Goal: Information Seeking & Learning: Learn about a topic

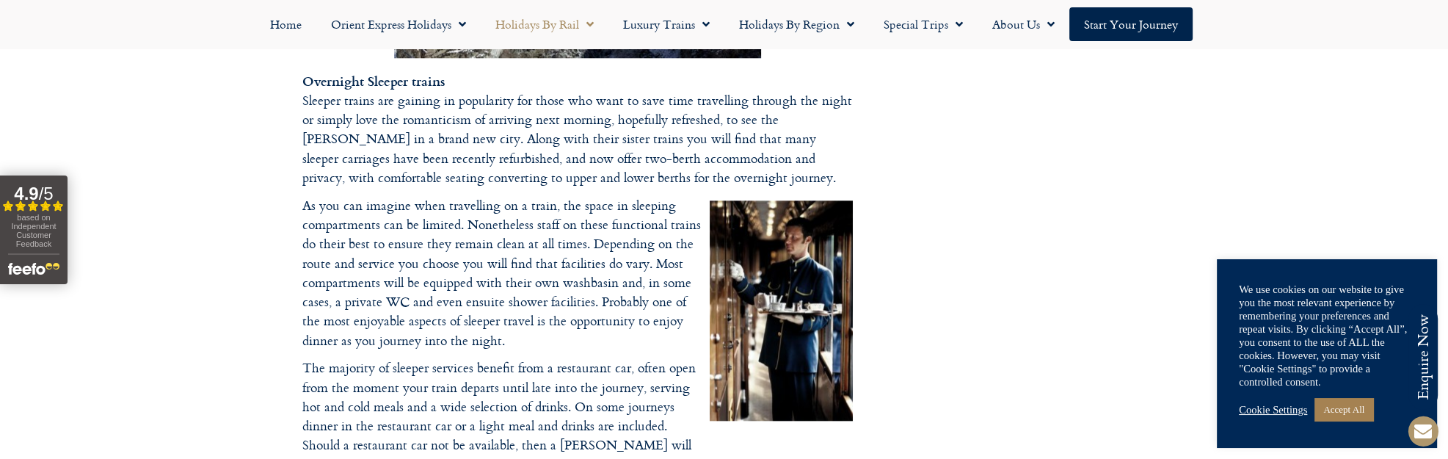
scroll to position [2018, 0]
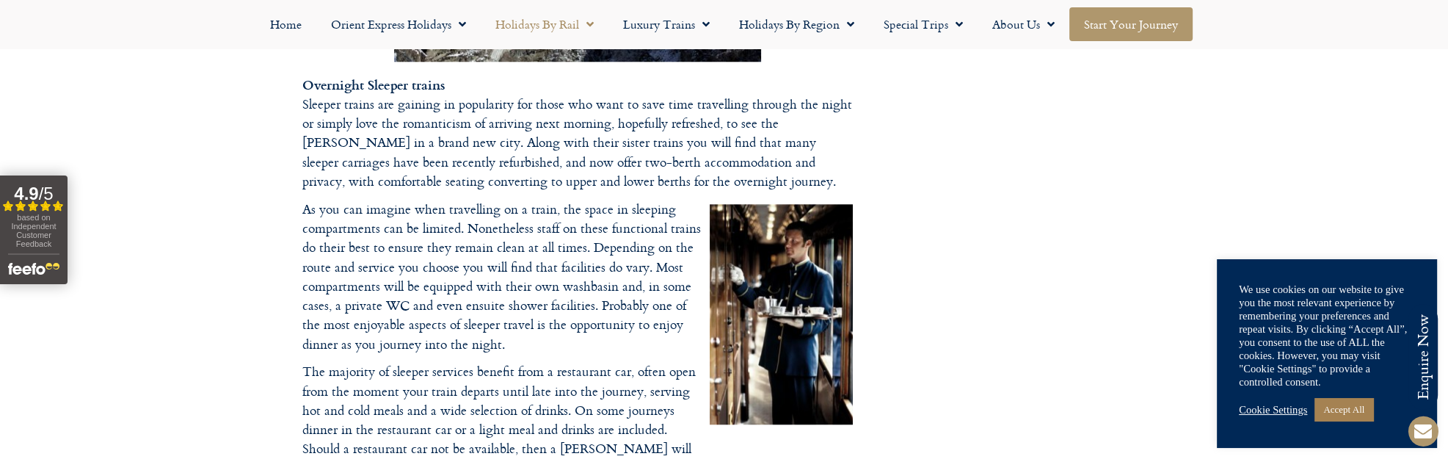
click at [1121, 29] on link "Start your Journey" at bounding box center [1130, 24] width 123 height 34
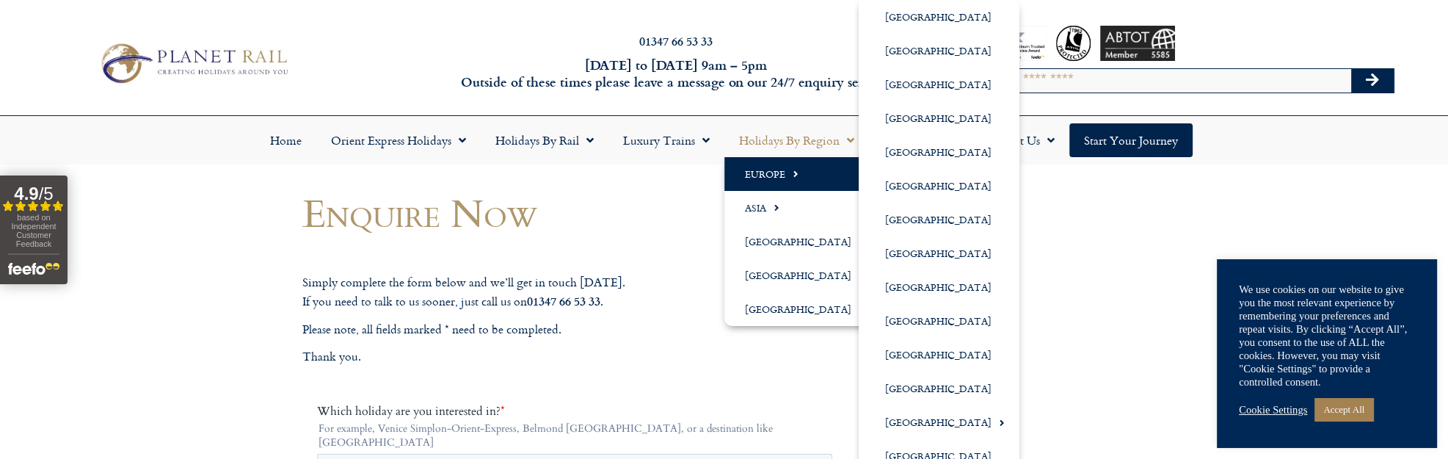
click at [780, 181] on link "Europe" at bounding box center [801, 174] width 155 height 34
click at [774, 183] on link "Europe" at bounding box center [801, 174] width 155 height 34
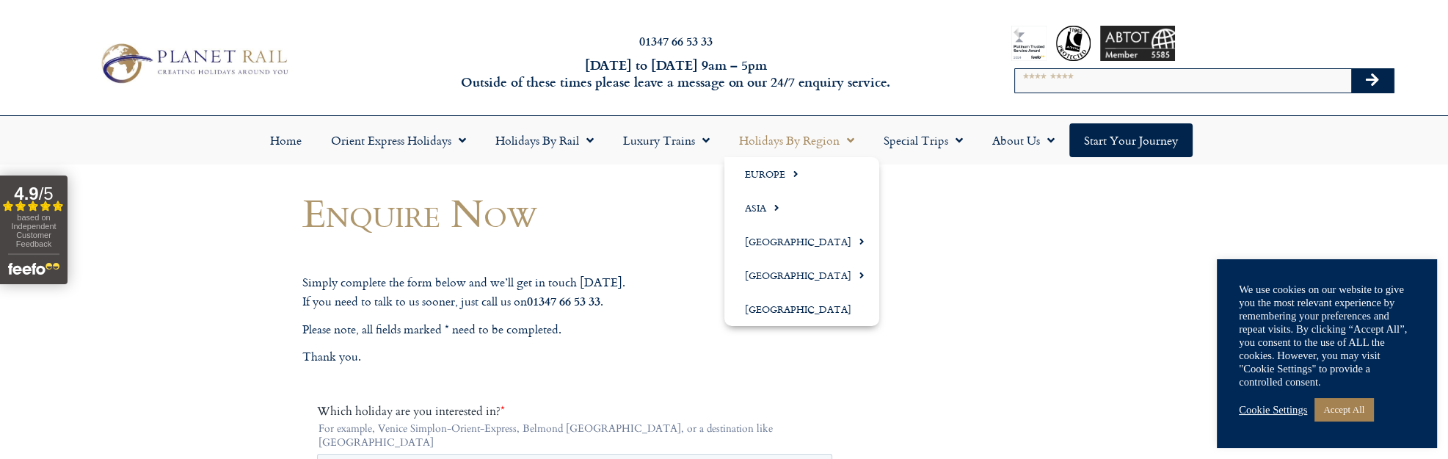
click at [781, 147] on link "Holidays by Region" at bounding box center [796, 140] width 145 height 34
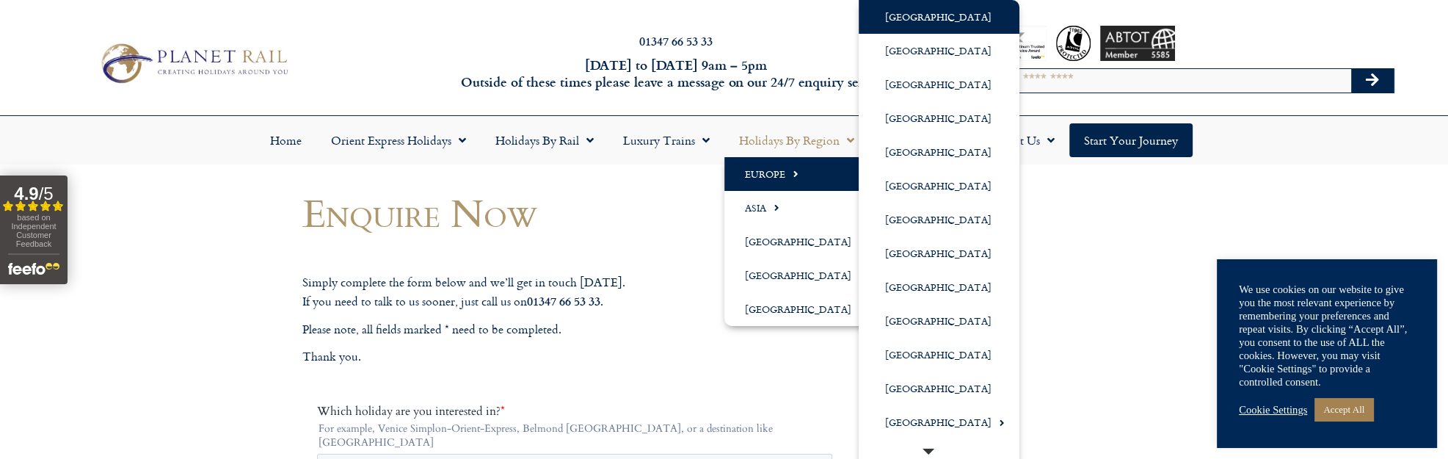
click at [896, 24] on link "[GEOGRAPHIC_DATA]" at bounding box center [939, 17] width 161 height 34
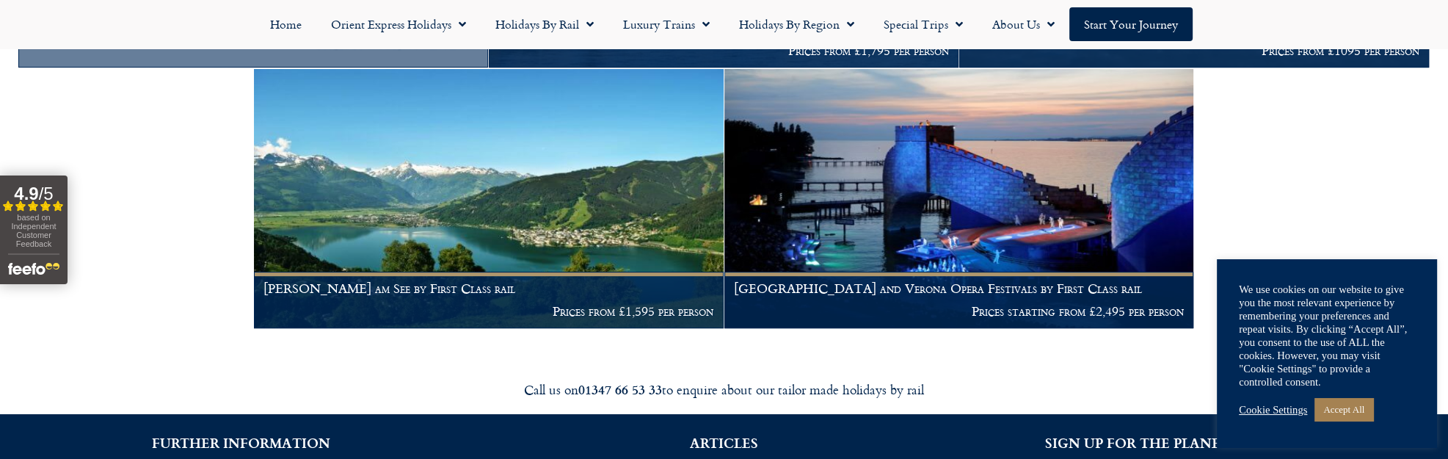
scroll to position [826, 0]
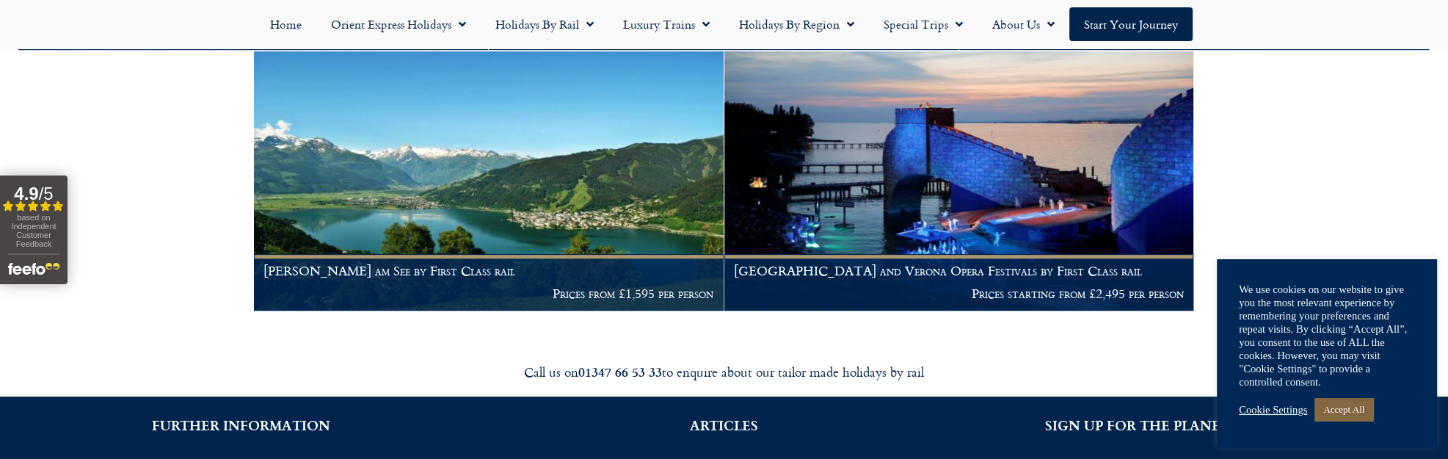
click at [1353, 415] on link "Accept All" at bounding box center [1343, 409] width 59 height 23
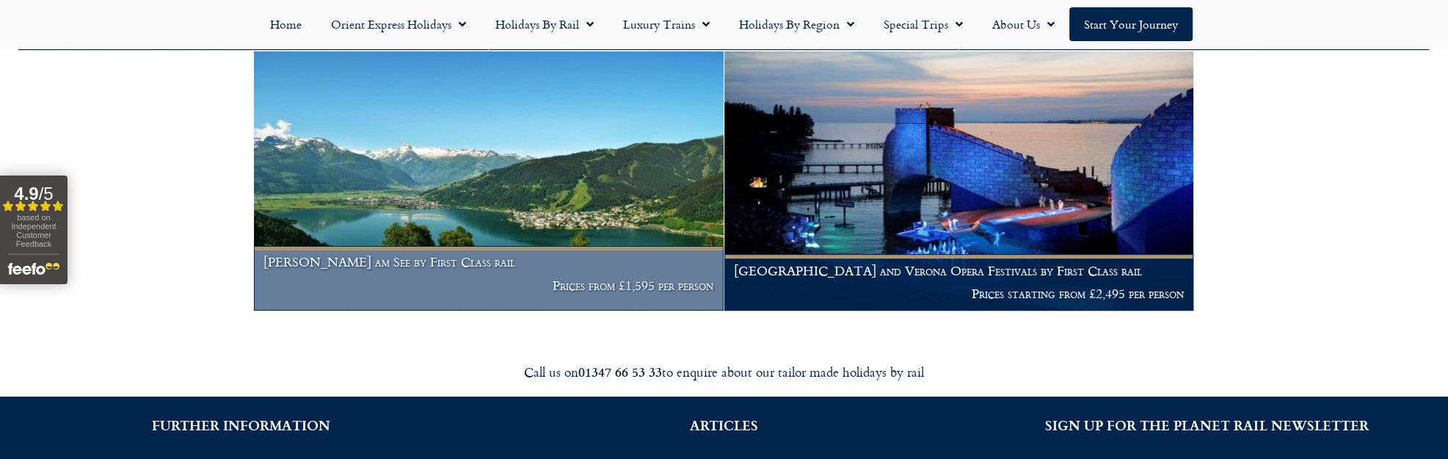
click at [439, 187] on img at bounding box center [489, 180] width 470 height 259
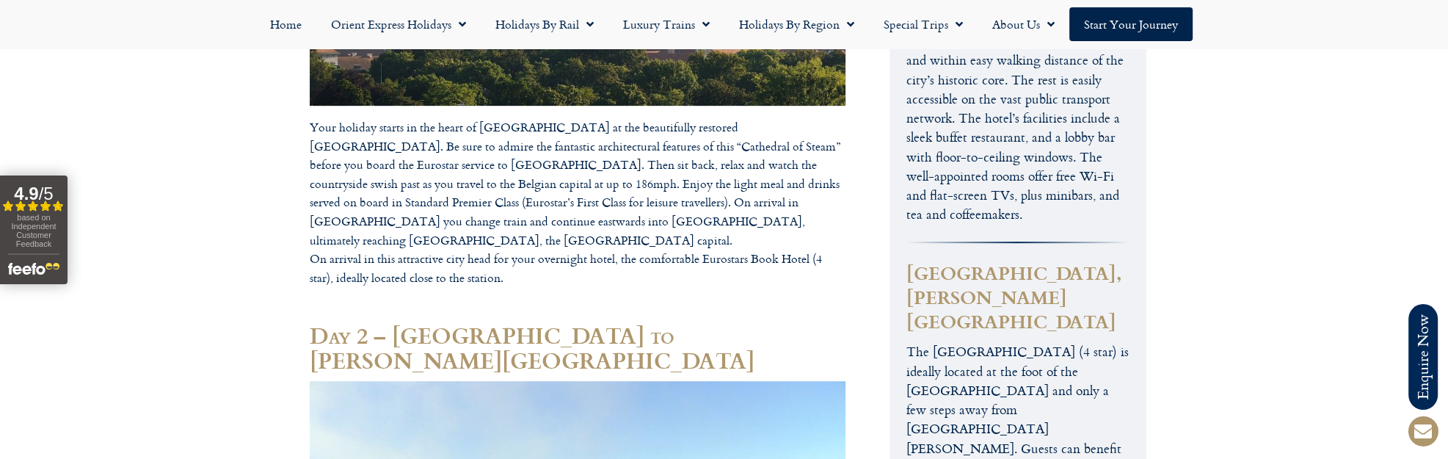
scroll to position [878, 0]
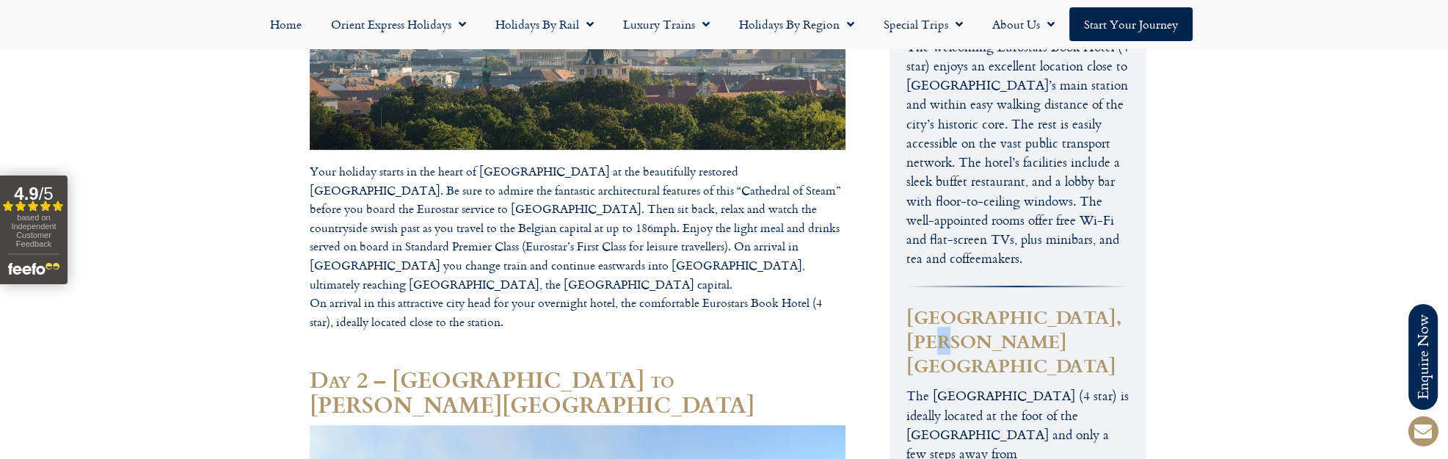
drag, startPoint x: 1112, startPoint y: 218, endPoint x: 903, endPoint y: 234, distance: 209.8
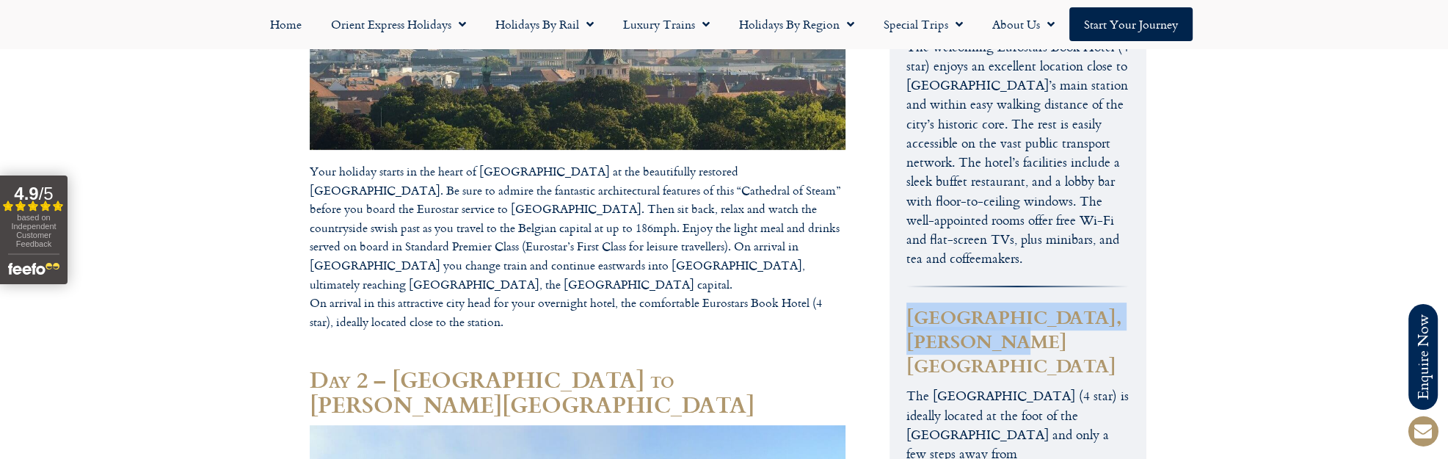
drag, startPoint x: 908, startPoint y: 214, endPoint x: 1086, endPoint y: 245, distance: 181.0
click at [1086, 305] on h3 "[GEOGRAPHIC_DATA], [PERSON_NAME][GEOGRAPHIC_DATA]" at bounding box center [1017, 341] width 222 height 73
copy h3 "[GEOGRAPHIC_DATA], [PERSON_NAME][GEOGRAPHIC_DATA]"
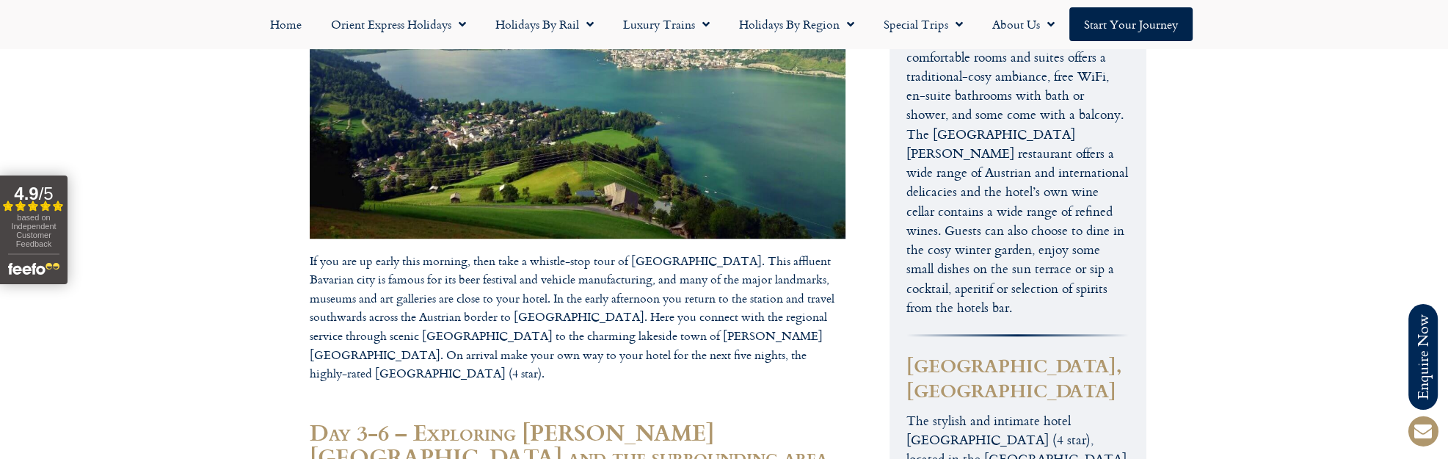
scroll to position [1101, 0]
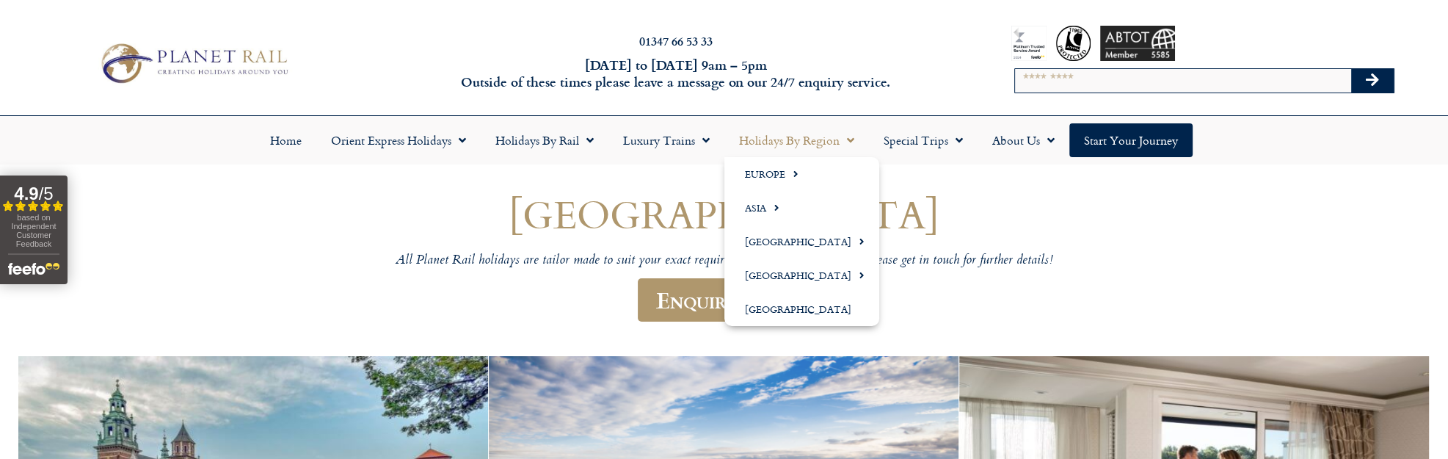
click at [845, 138] on span "Menu" at bounding box center [846, 140] width 15 height 26
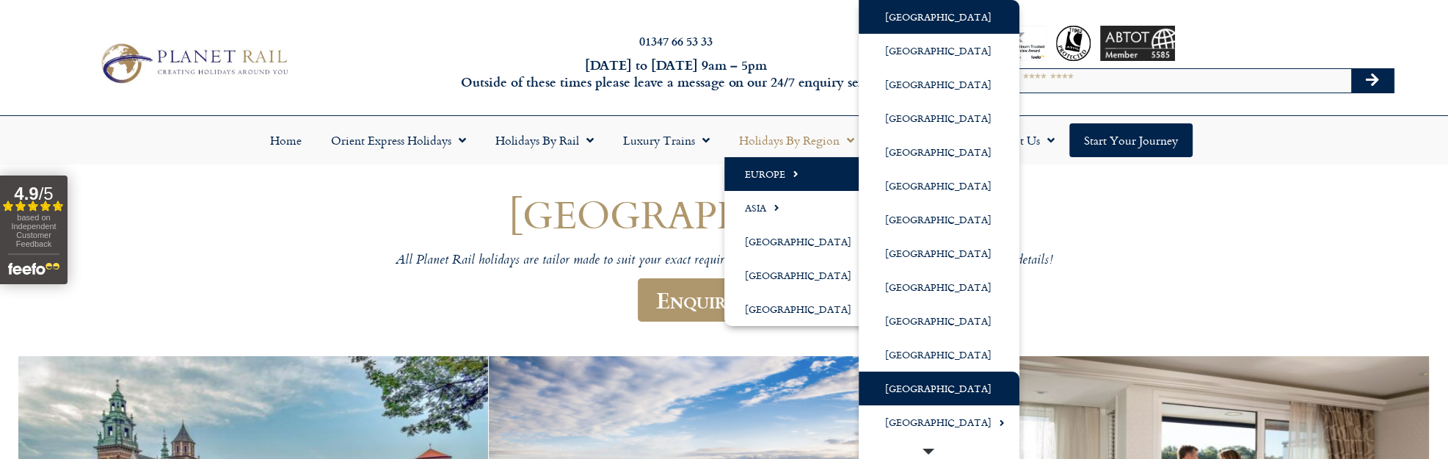
click at [957, 380] on link "[GEOGRAPHIC_DATA]" at bounding box center [939, 388] width 161 height 34
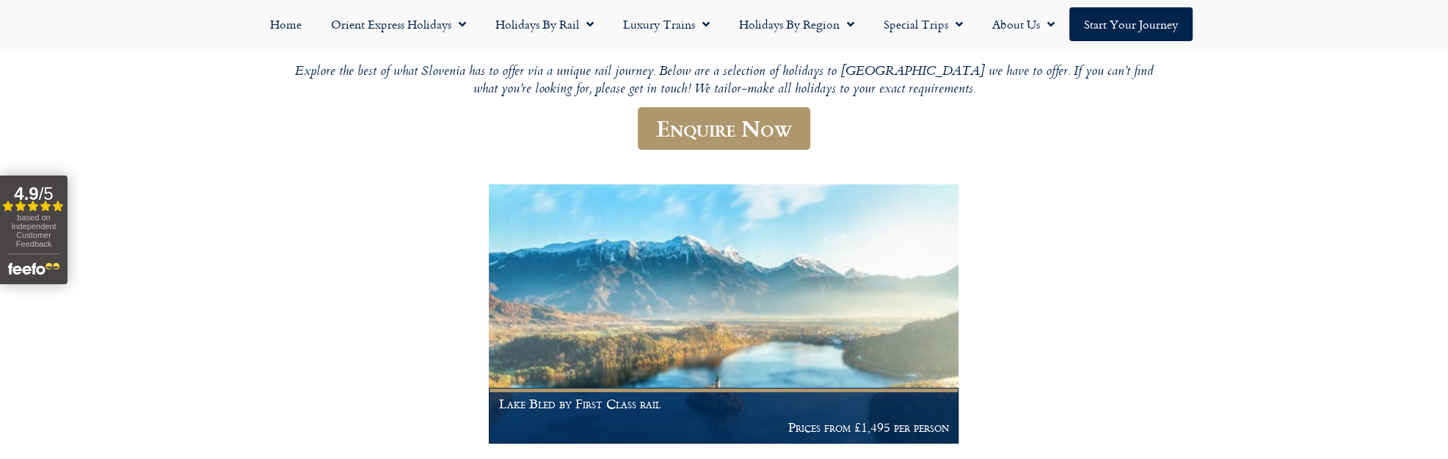
scroll to position [183, 0]
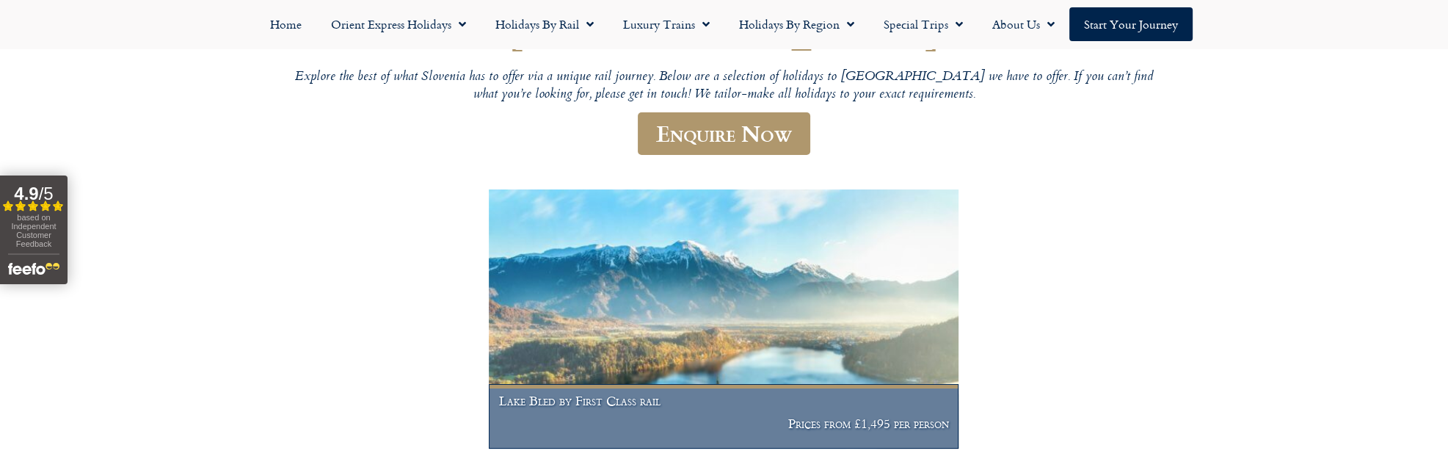
click at [677, 335] on img at bounding box center [724, 318] width 470 height 259
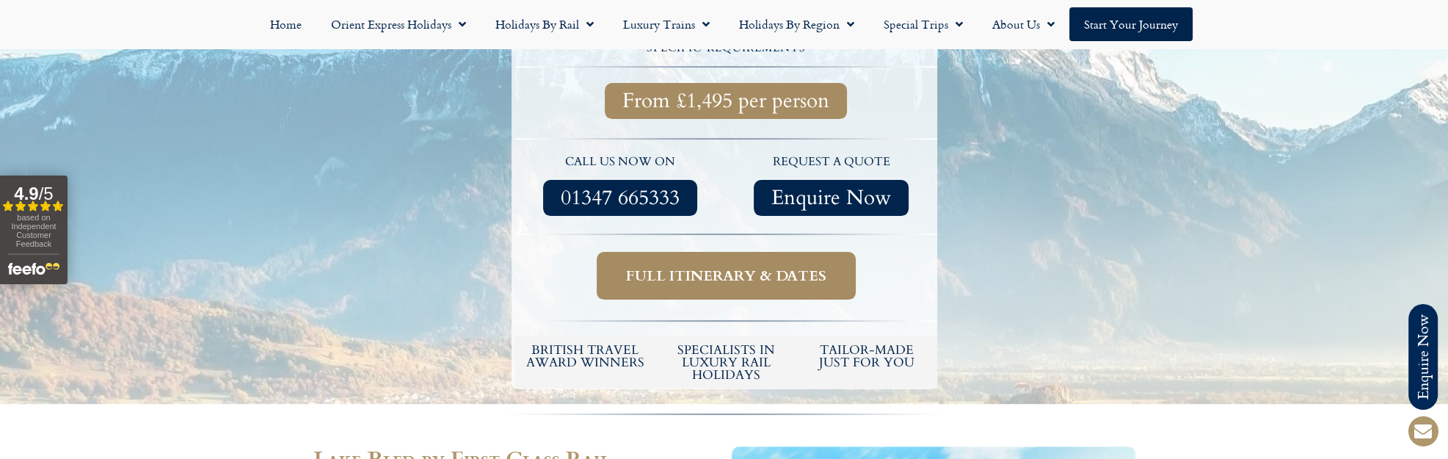
scroll to position [550, 0]
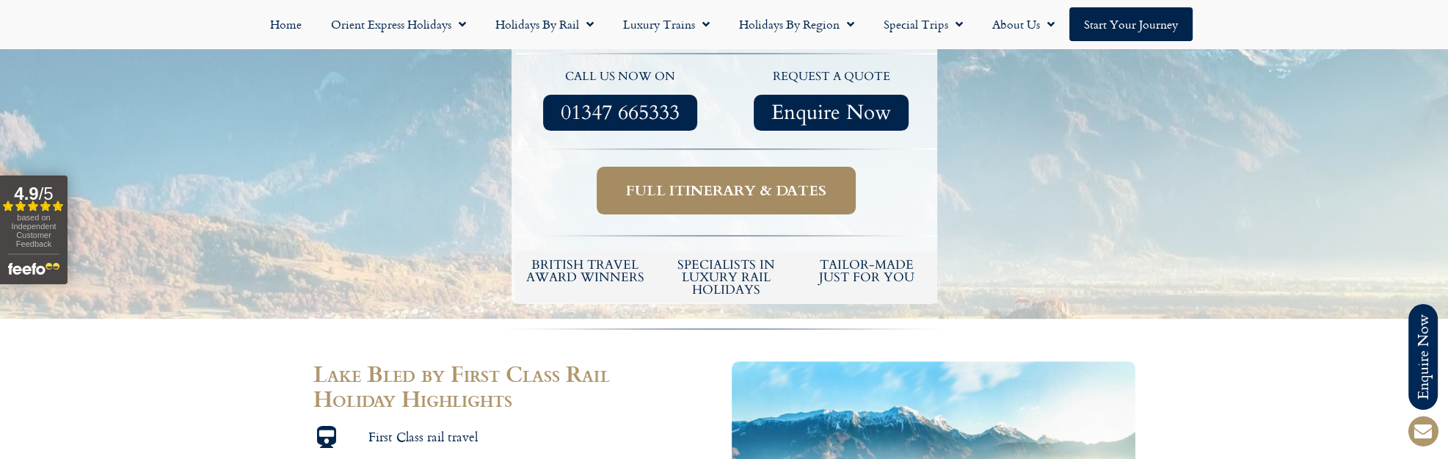
click at [688, 179] on link "Full itinerary & dates" at bounding box center [726, 191] width 259 height 48
click at [694, 181] on span "Full itinerary & dates" at bounding box center [726, 190] width 200 height 18
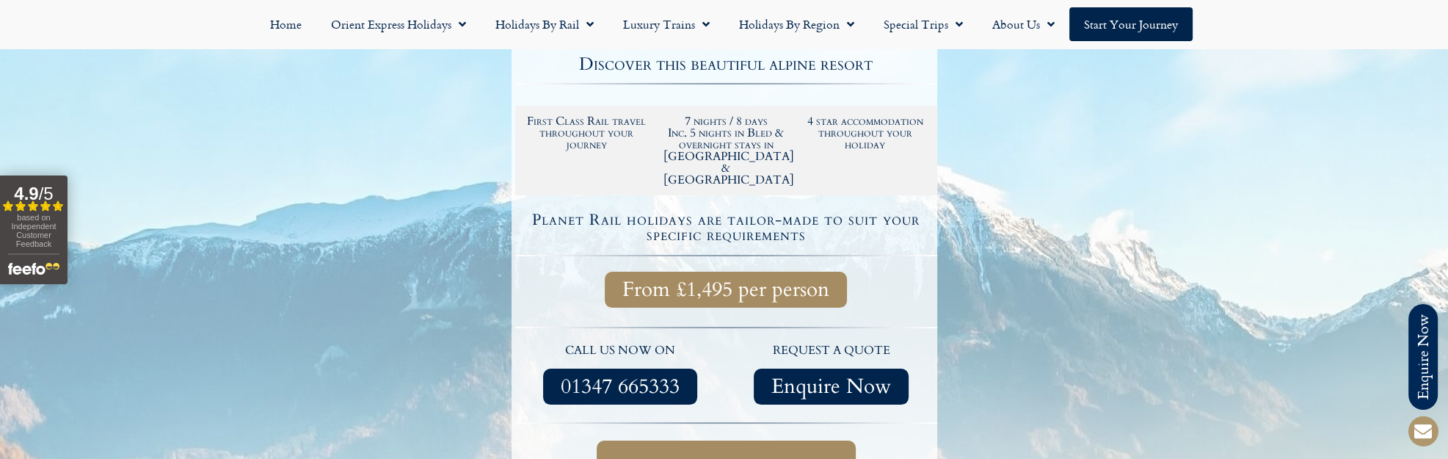
scroll to position [275, 0]
